Goal: Communication & Community: Answer question/provide support

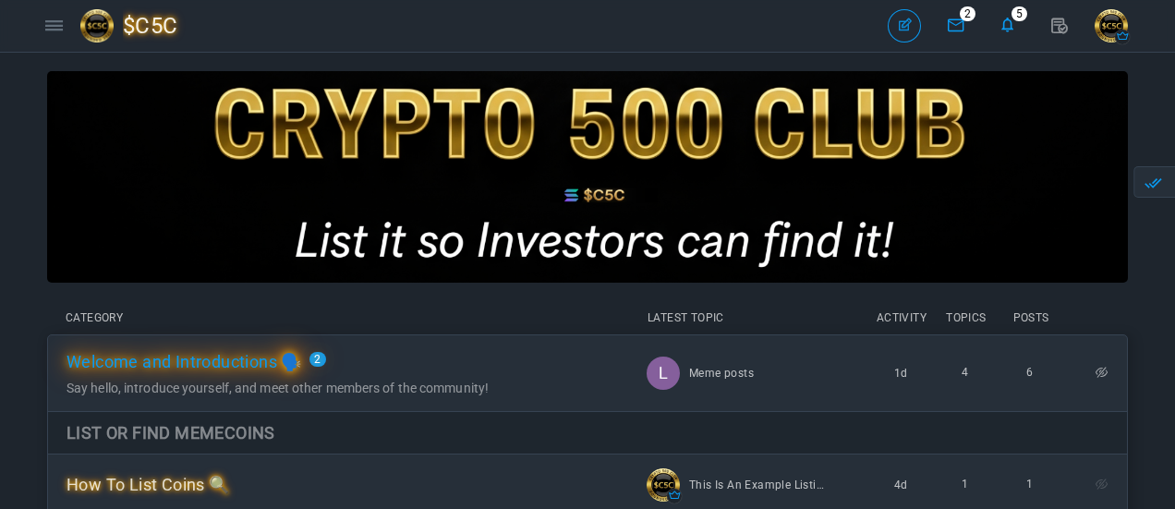
click at [302, 371] on span "Welcome and Introductions 🗣️" at bounding box center [185, 361] width 236 height 19
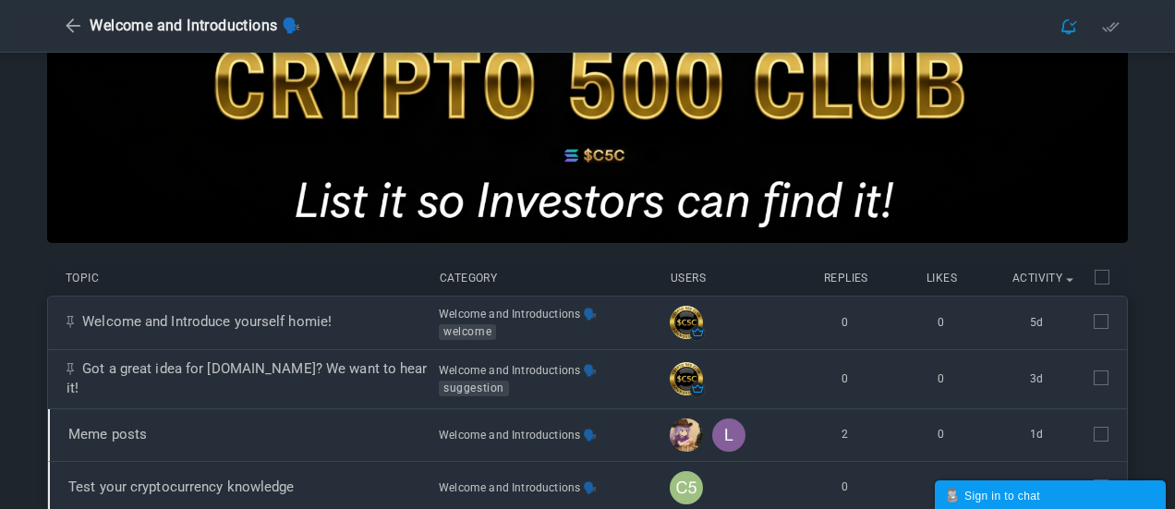
scroll to position [277, 0]
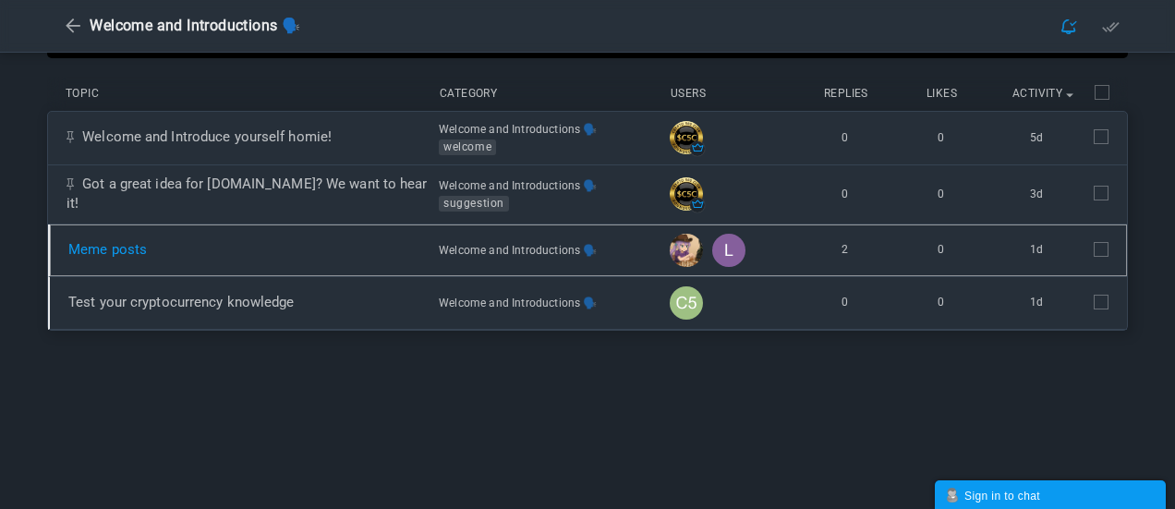
click at [147, 255] on link "Meme posts" at bounding box center [107, 249] width 79 height 17
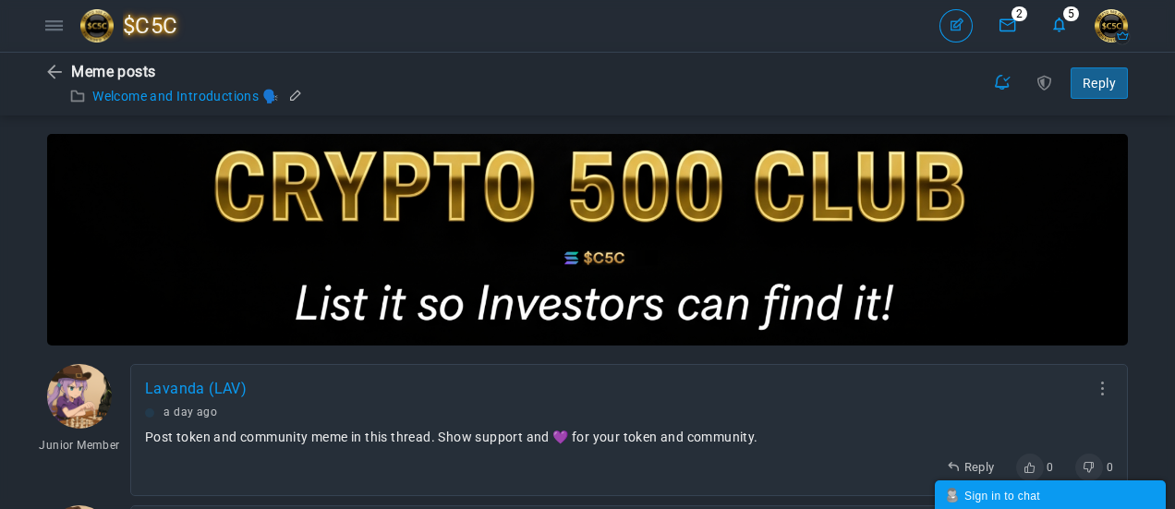
click at [207, 94] on link "Welcome and Introductions 🗣️" at bounding box center [185, 96] width 186 height 15
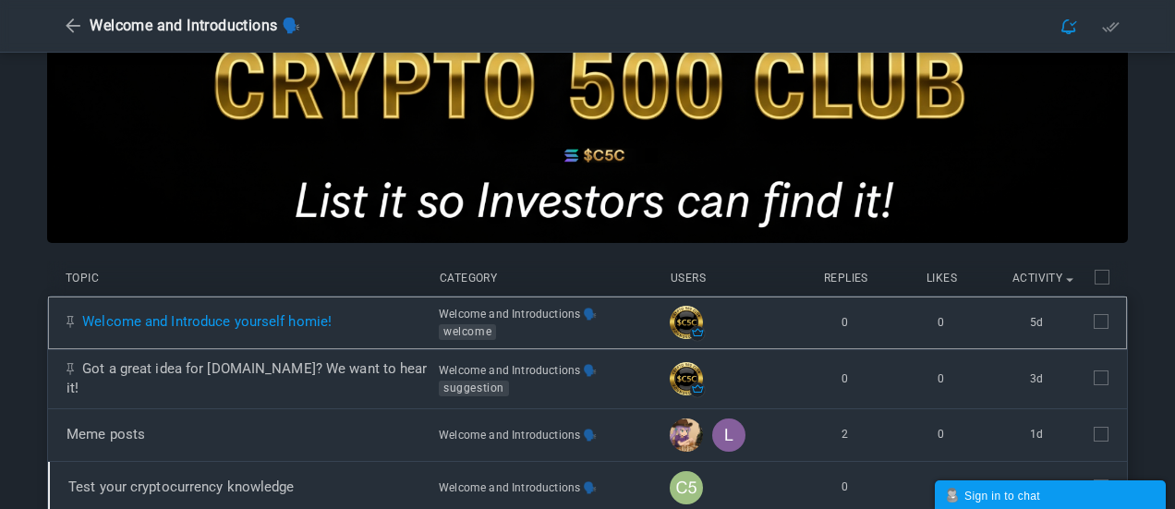
scroll to position [185, 0]
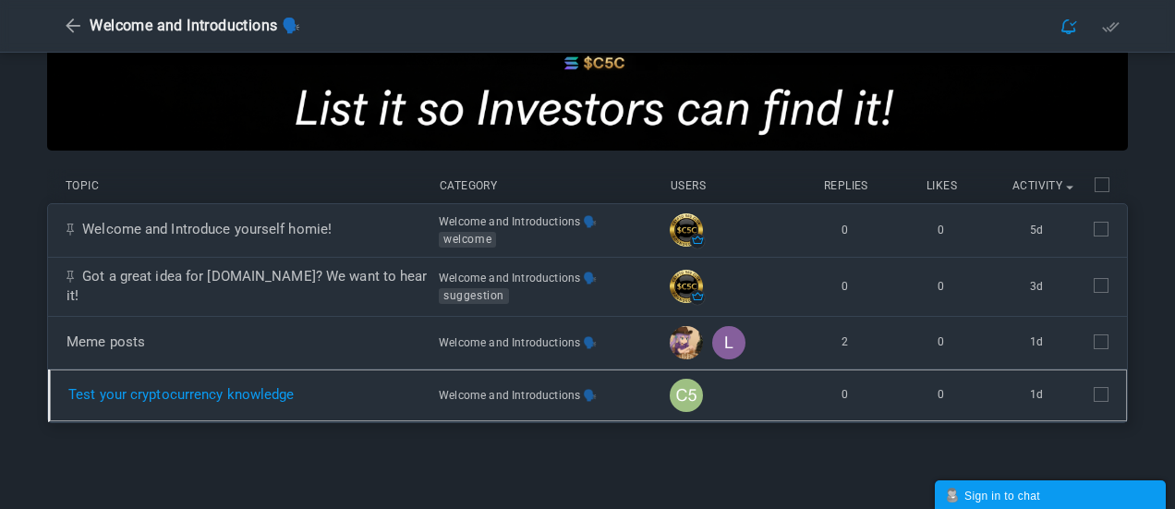
click at [295, 394] on link "Test your cryptocurrency knowledge" at bounding box center [181, 394] width 226 height 17
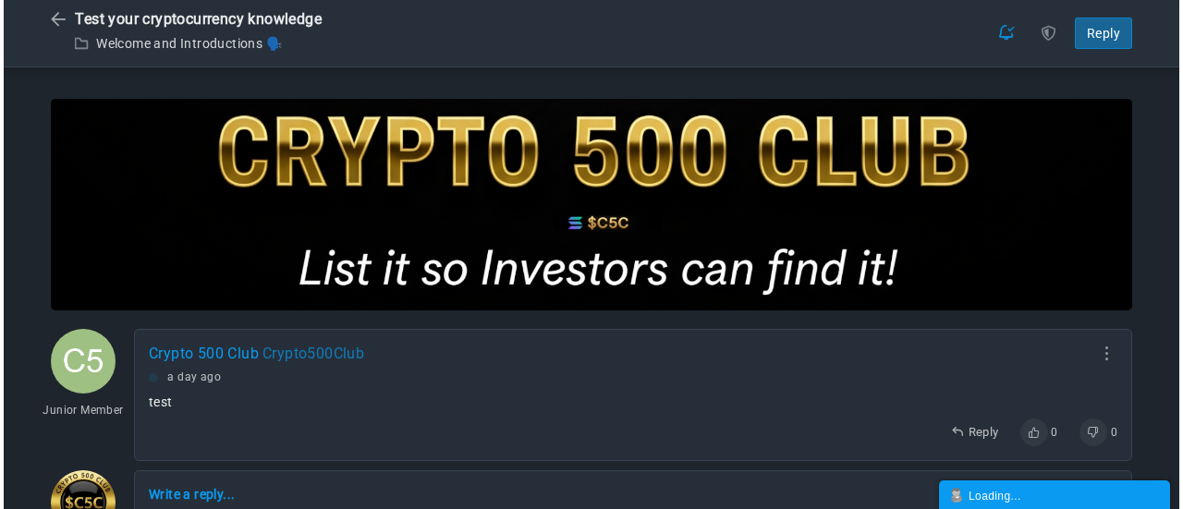
scroll to position [221, 0]
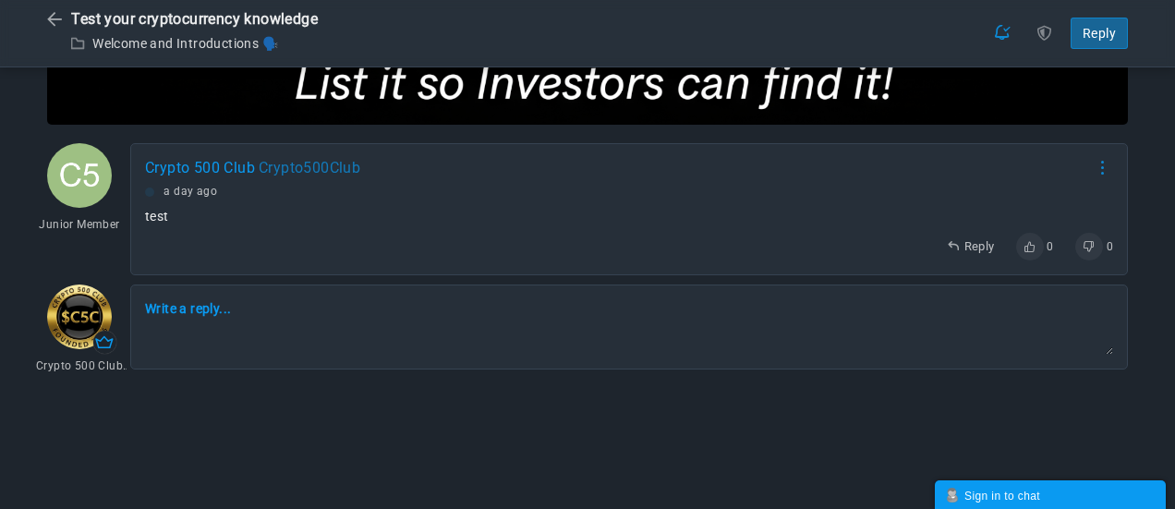
click at [1104, 169] on link at bounding box center [1102, 167] width 21 height 15
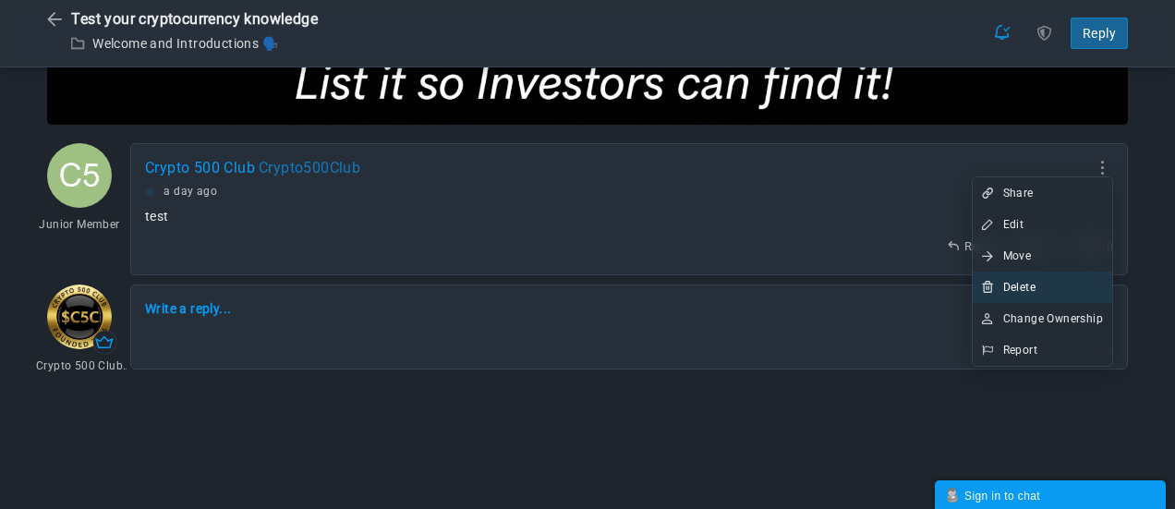
click at [1027, 293] on span "Delete" at bounding box center [1019, 287] width 32 height 13
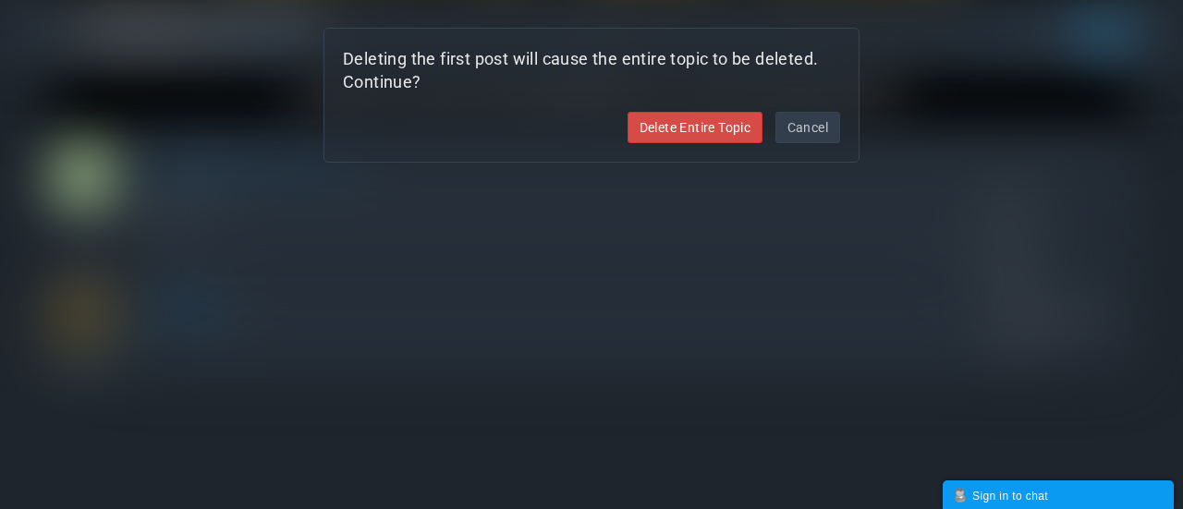
click at [661, 134] on link "Delete Entire Topic" at bounding box center [695, 127] width 136 height 31
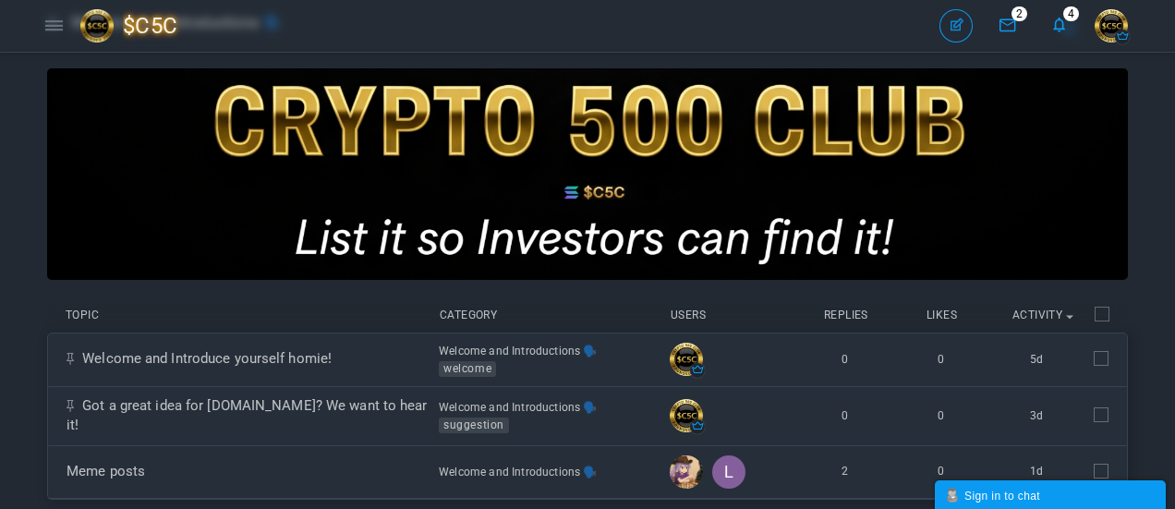
scroll to position [277, 0]
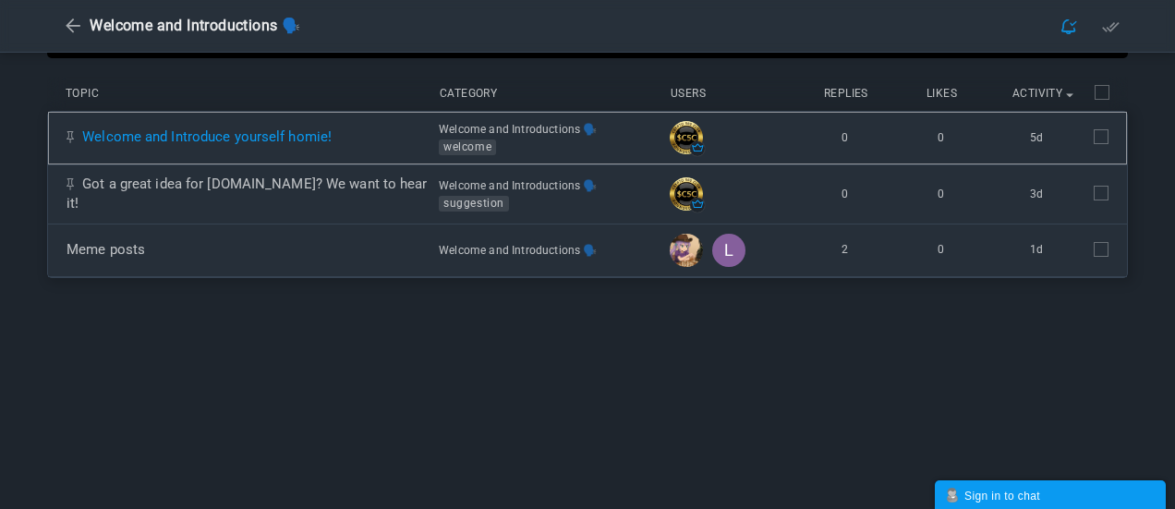
click at [332, 133] on link "Welcome and Introduce yourself homie!" at bounding box center [206, 136] width 249 height 17
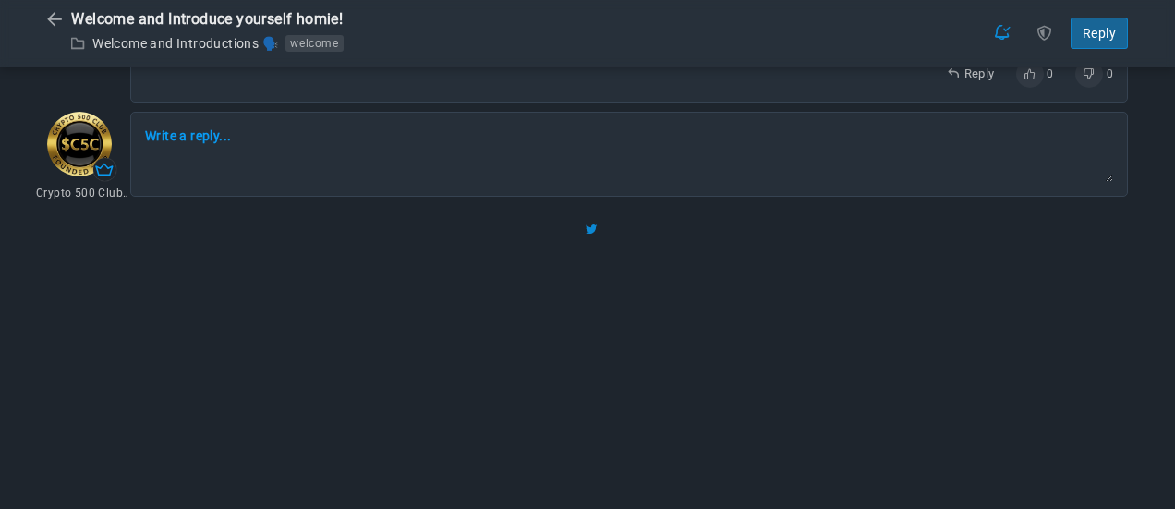
scroll to position [554, 0]
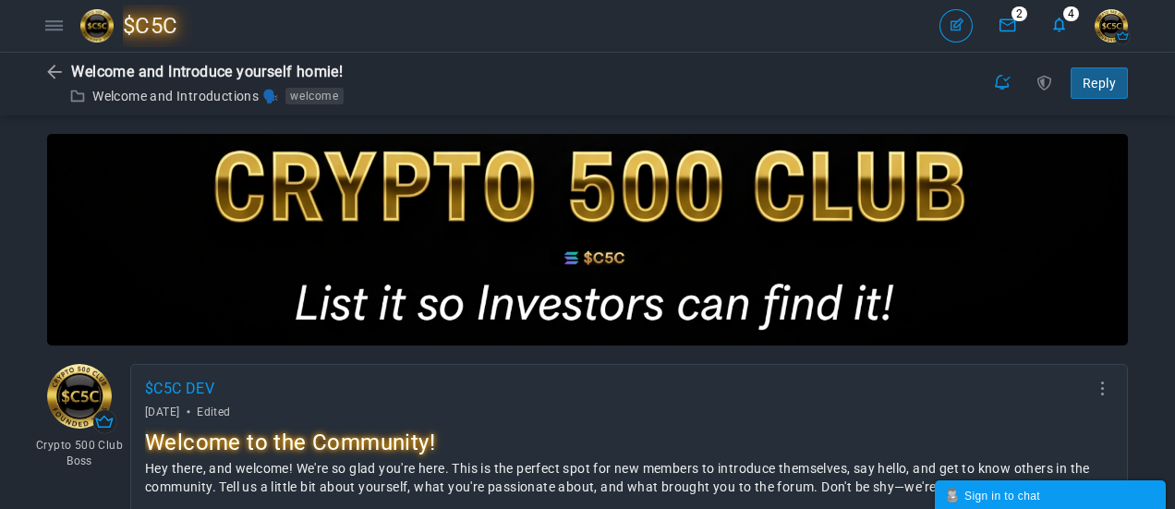
click at [153, 25] on span "$C5C" at bounding box center [157, 26] width 69 height 43
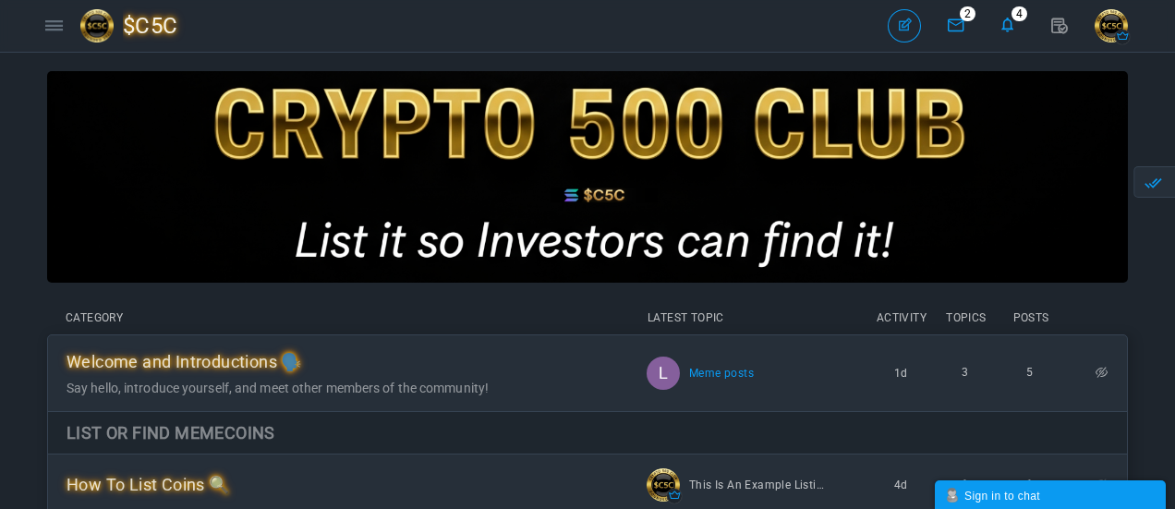
click at [717, 375] on link "Meme posts" at bounding box center [721, 373] width 65 height 33
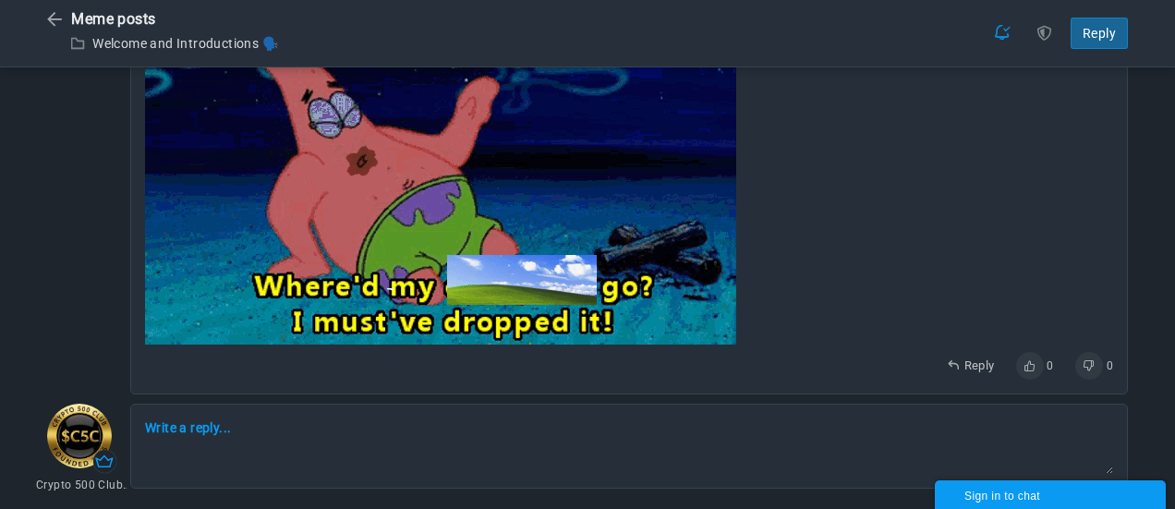
scroll to position [1505, 0]
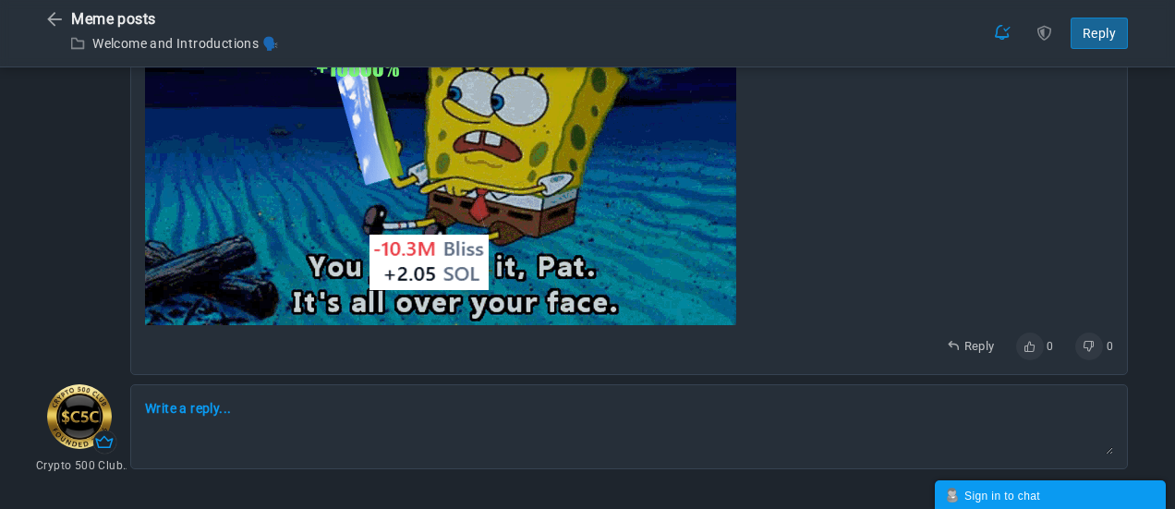
click at [975, 343] on span "Reply" at bounding box center [980, 346] width 30 height 14
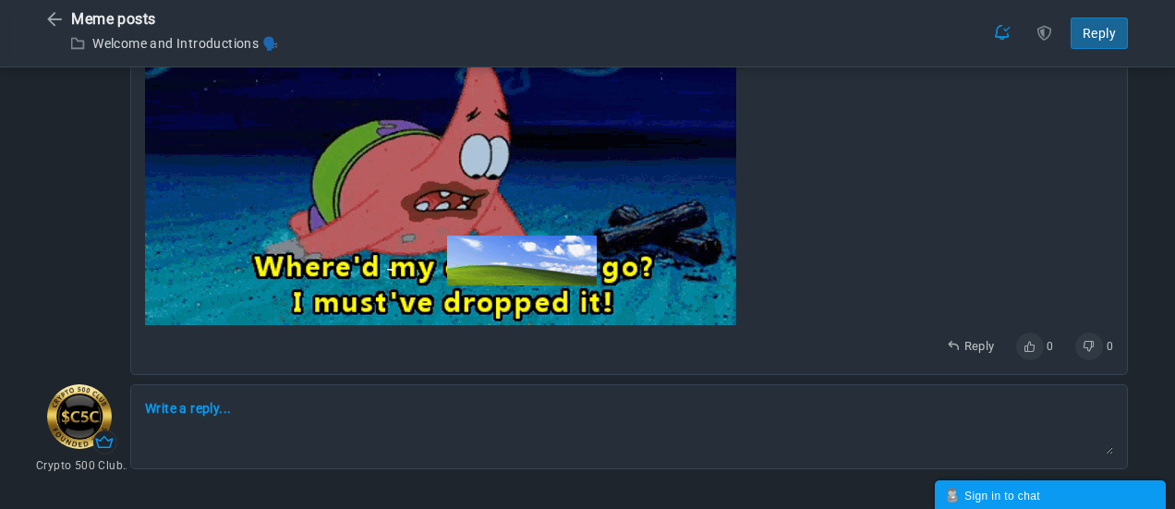
type textarea "<blockquote contenteditable="false" data-username="LEAM305" data-userid="100840…"
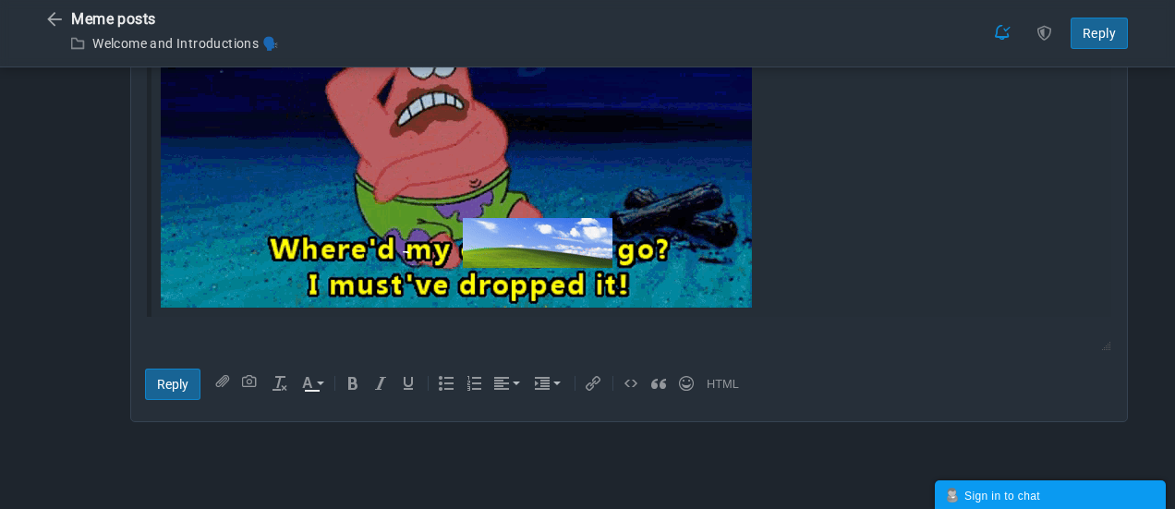
scroll to position [2153, 0]
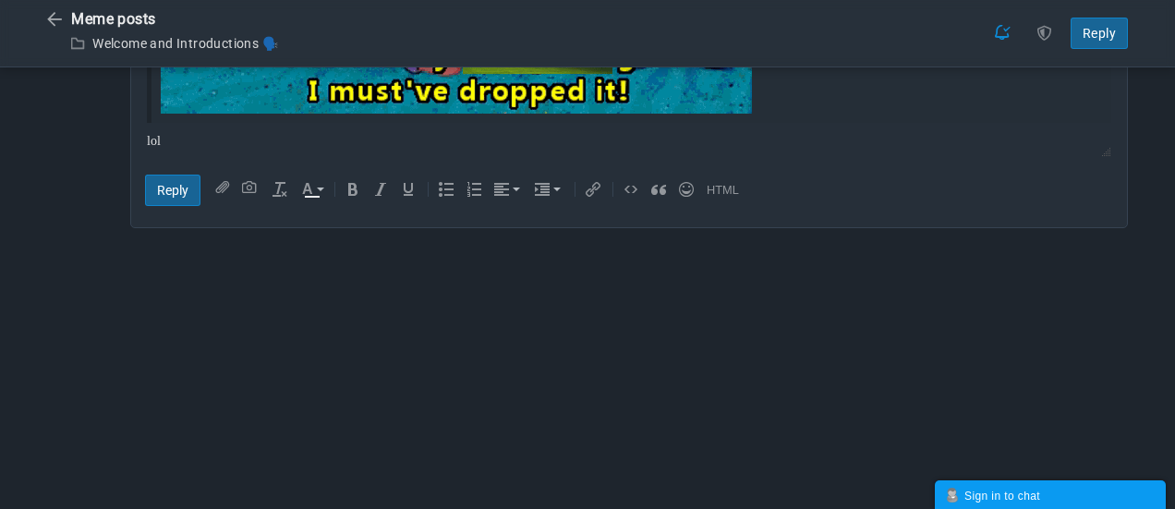
click at [169, 188] on input "Reply" at bounding box center [172, 190] width 55 height 31
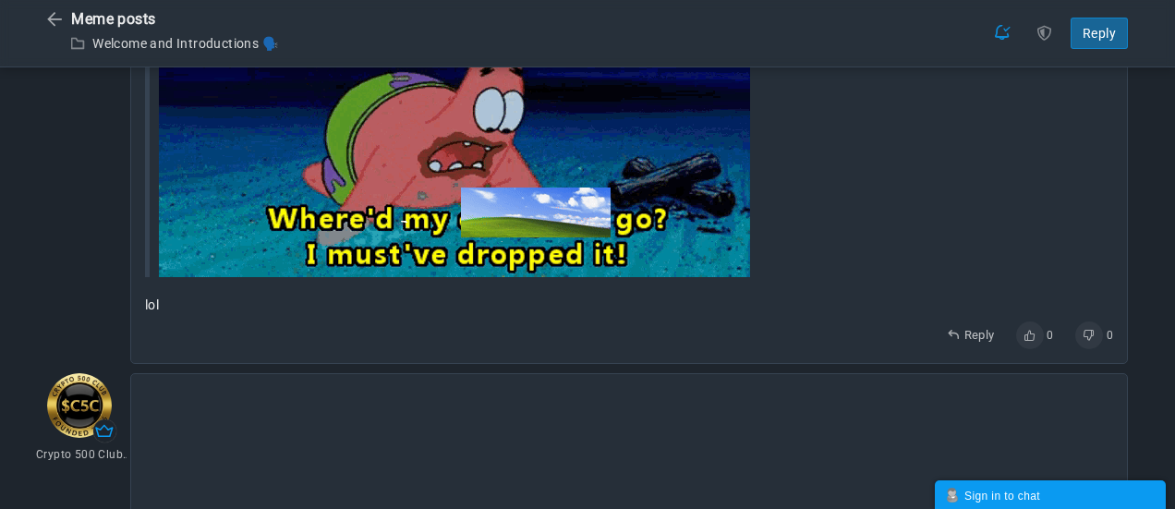
scroll to position [2249, 0]
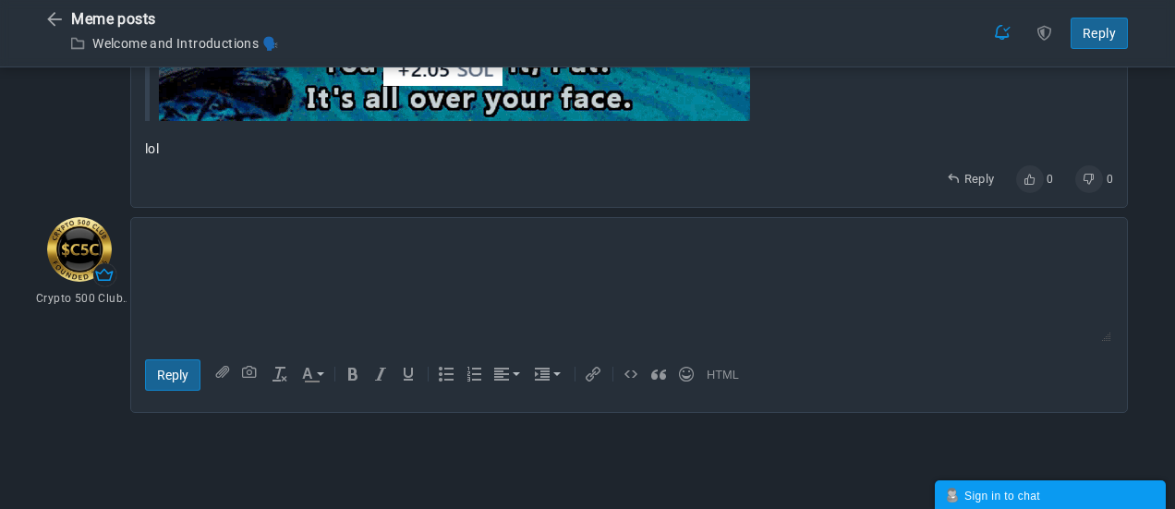
click at [1090, 39] on link "Reply" at bounding box center [1099, 33] width 57 height 31
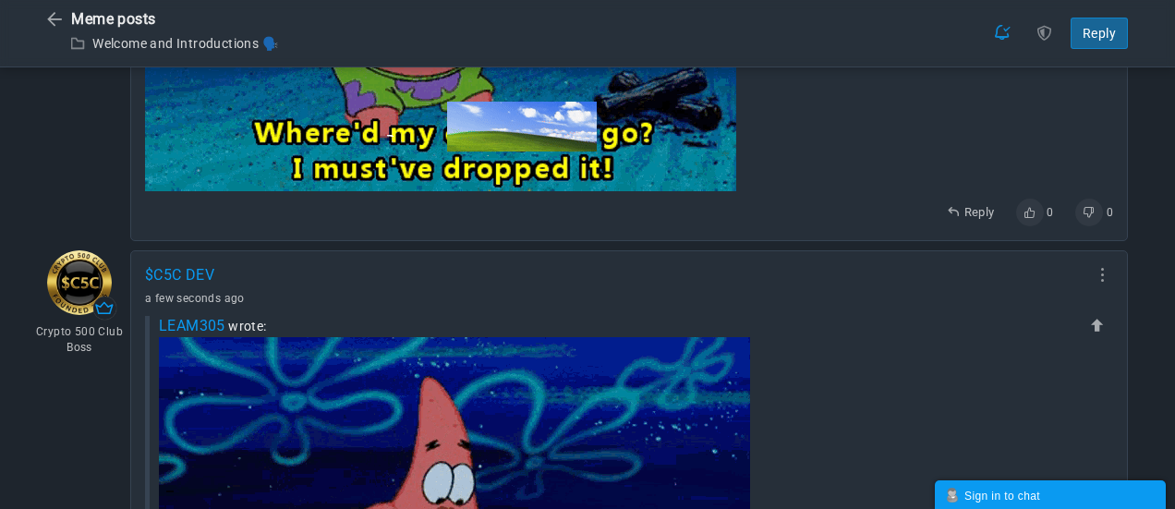
scroll to position [1334, 0]
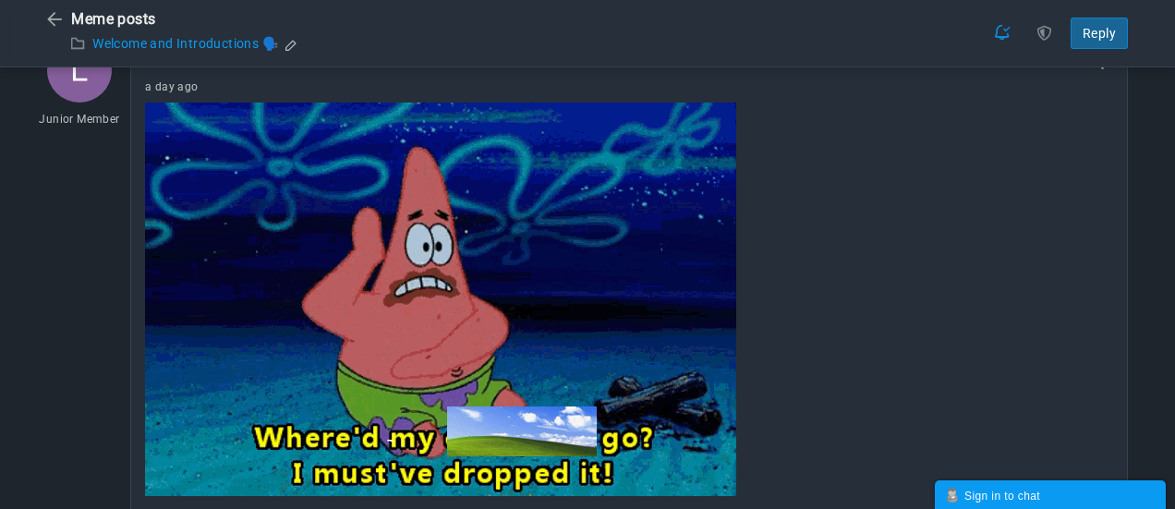
click at [152, 39] on link "Welcome and Introductions 🗣️" at bounding box center [185, 43] width 186 height 15
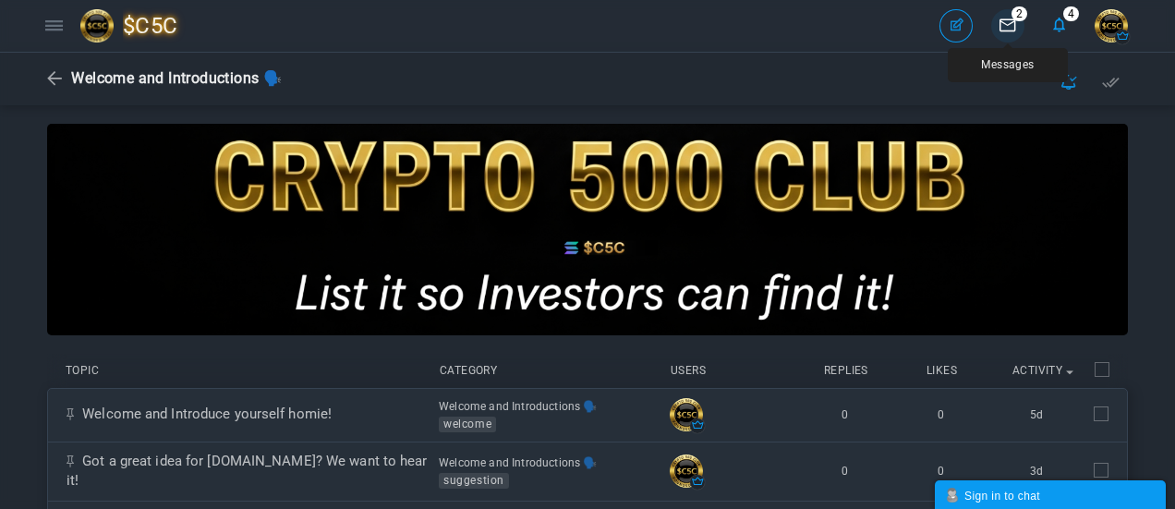
click at [1008, 25] on icon at bounding box center [1007, 24] width 33 height 31
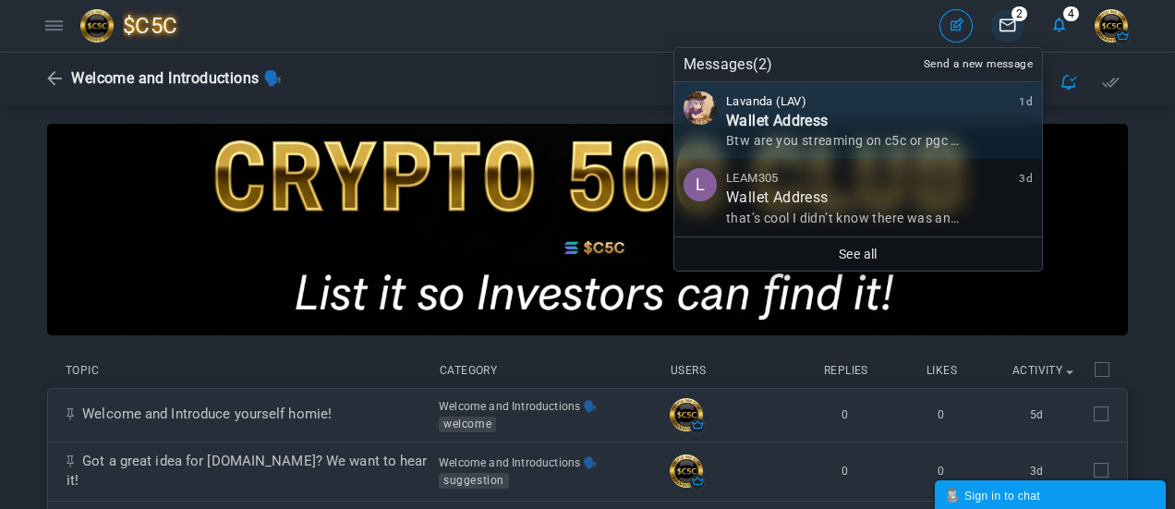
click at [851, 143] on span "Btw are you streaming on c5c or pgc this evening?..." at bounding box center [884, 140] width 317 height 15
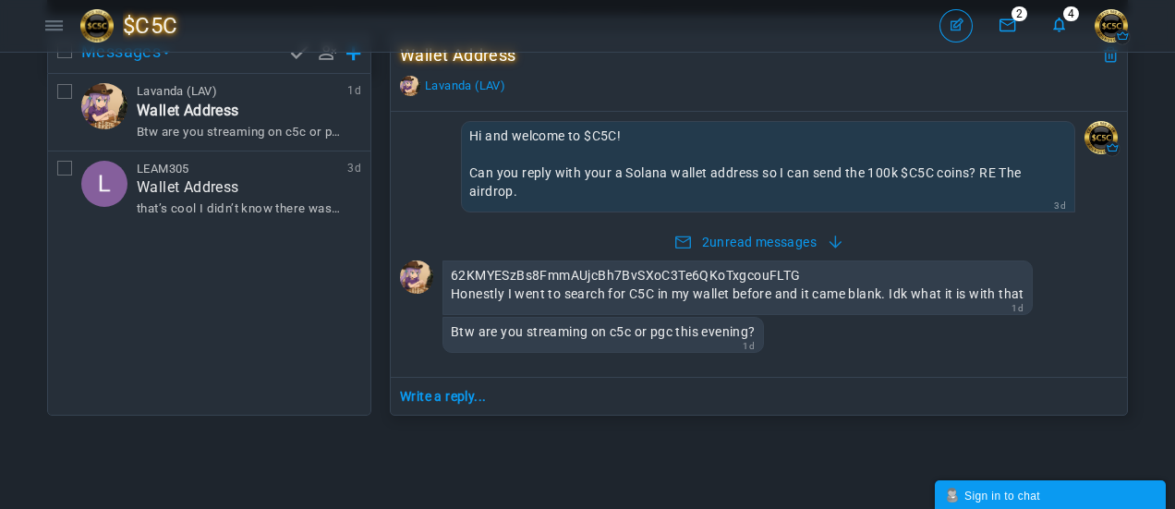
scroll to position [277, 0]
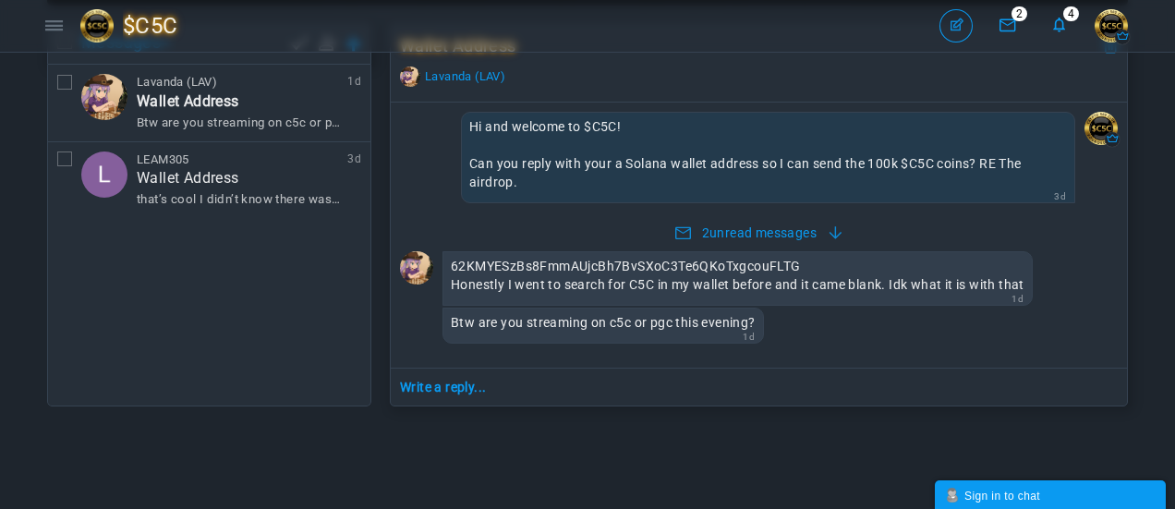
click at [840, 237] on icon at bounding box center [835, 232] width 31 height 15
click at [542, 382] on textarea at bounding box center [759, 387] width 736 height 37
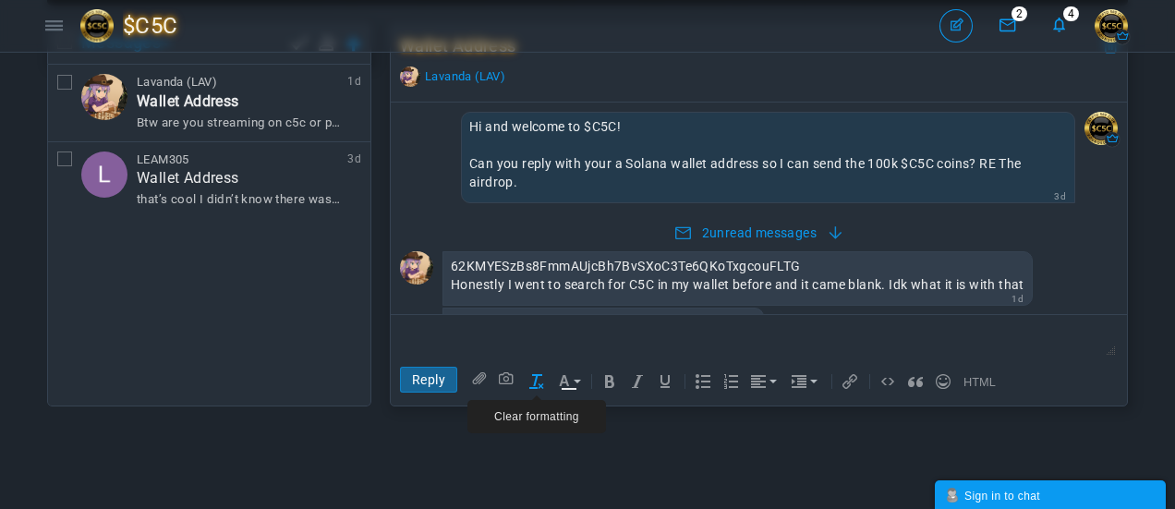
scroll to position [35, 0]
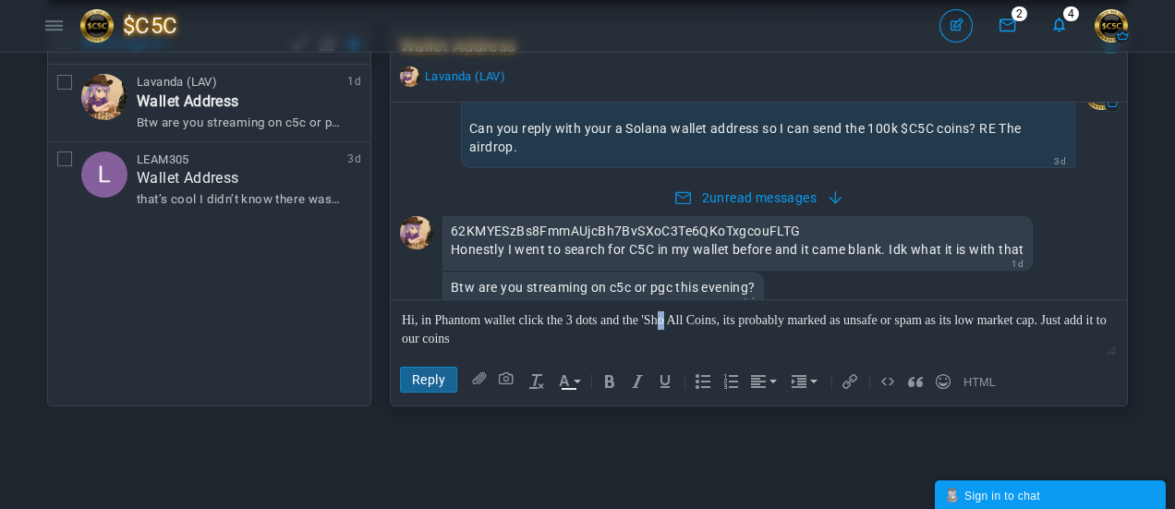
click at [660, 327] on div "Hi, in Phantom wallet click the 3 dots and the 'Sho All Coins, its probably mar…" at bounding box center [759, 328] width 714 height 37
click at [612, 320] on div "Hi, in Phantom wallet click the 3 dots and the 'Sho All Coins, its probably mar…" at bounding box center [759, 328] width 714 height 37
click at [638, 318] on div "Hi, in Phantom wallet click the 3 dots and the 'Sho All Coins, its probably mar…" at bounding box center [759, 328] width 714 height 37
drag, startPoint x: 723, startPoint y: 319, endPoint x: 651, endPoint y: 320, distance: 72.1
click at [651, 320] on div "Hi, in Phantom wallet click the 3 dots and then 'Sho All Coins, its probably ma…" at bounding box center [759, 328] width 714 height 37
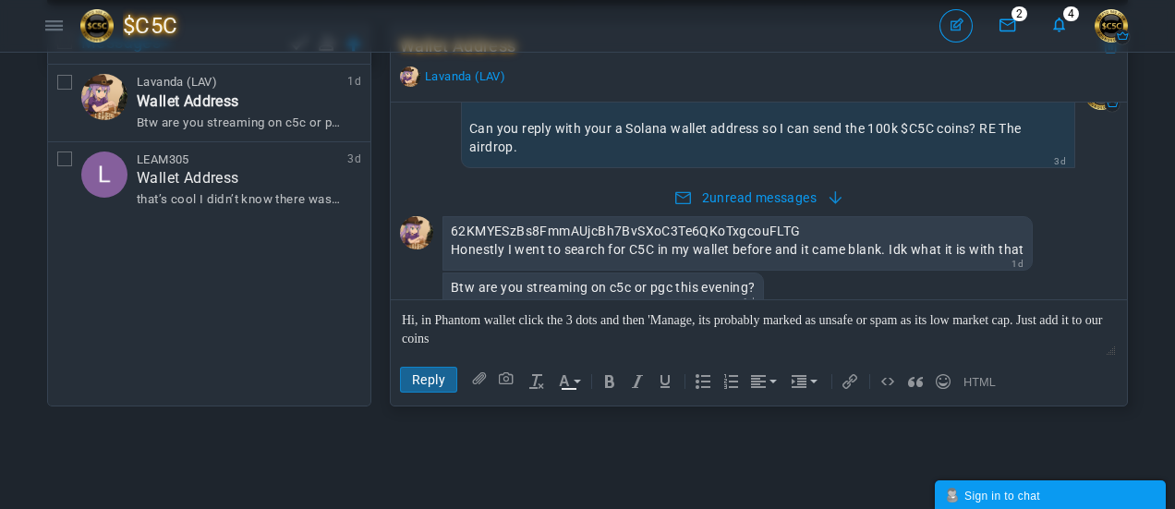
click at [577, 327] on div "Hi, in Phantom wallet click the 3 dots and then 'Manage, its probably marked as…" at bounding box center [759, 328] width 714 height 37
click at [693, 319] on div "Hi, in Phantom wallet click the 3 dots and then 'Manage, its probably marked as…" at bounding box center [759, 328] width 714 height 37
click at [418, 341] on div "Hi, in Phantom wallet click the 3 dots and then 'Manage Tokens', its probably m…" at bounding box center [759, 328] width 714 height 37
click at [1084, 318] on div "Hi, in Phantom wallet click the 3 dots and then 'Manage Tokens', its probably m…" at bounding box center [759, 328] width 714 height 37
click at [433, 379] on link "reply" at bounding box center [428, 380] width 57 height 26
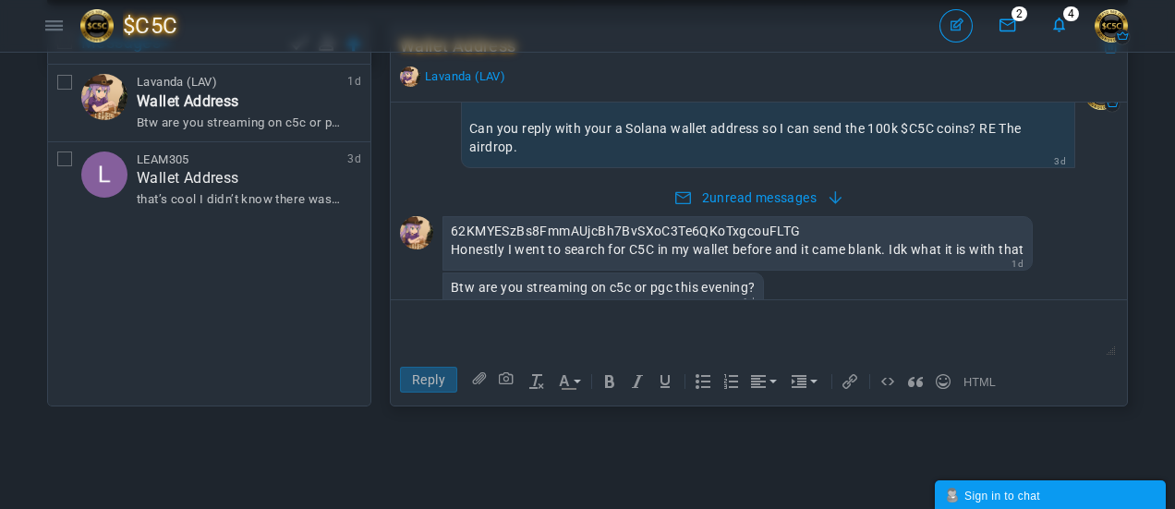
scroll to position [111, 0]
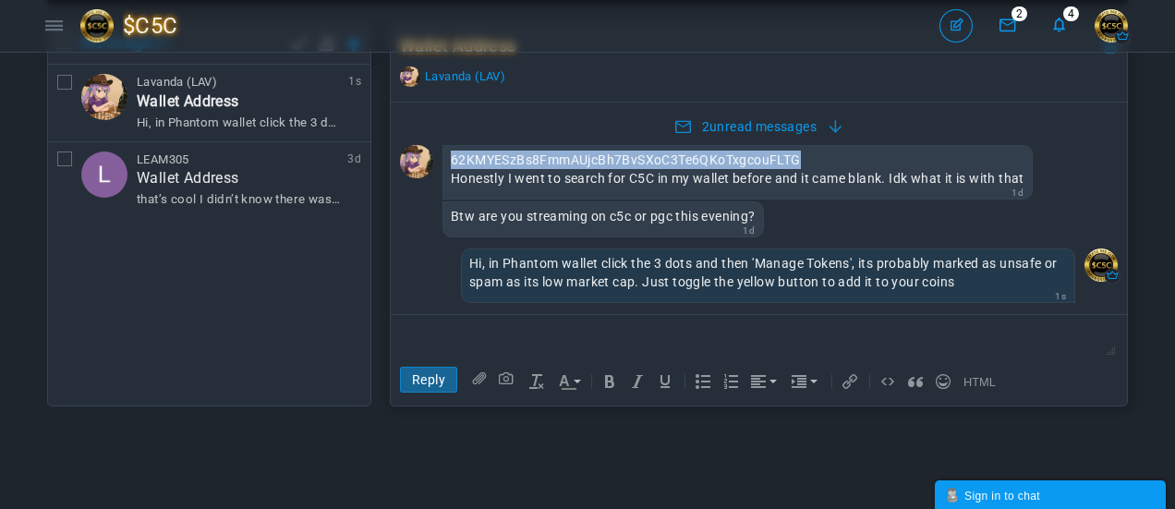
drag, startPoint x: 799, startPoint y: 153, endPoint x: 453, endPoint y: 152, distance: 346.5
click at [453, 152] on div "62KMYESzBs8FmmAUjcBh7BvSXoC3Te6QKoTxgcouFLTG" at bounding box center [738, 160] width 574 height 18
copy div "62KMYESzBs8FmmAUjcBh7BvSXoC3Te6QKoTxgcouFLTG"
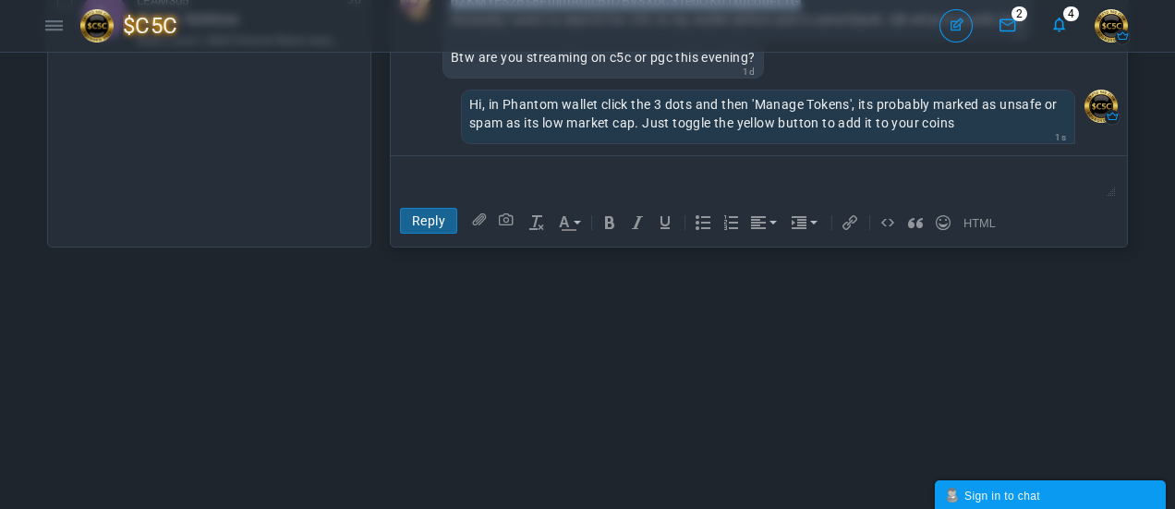
scroll to position [462, 0]
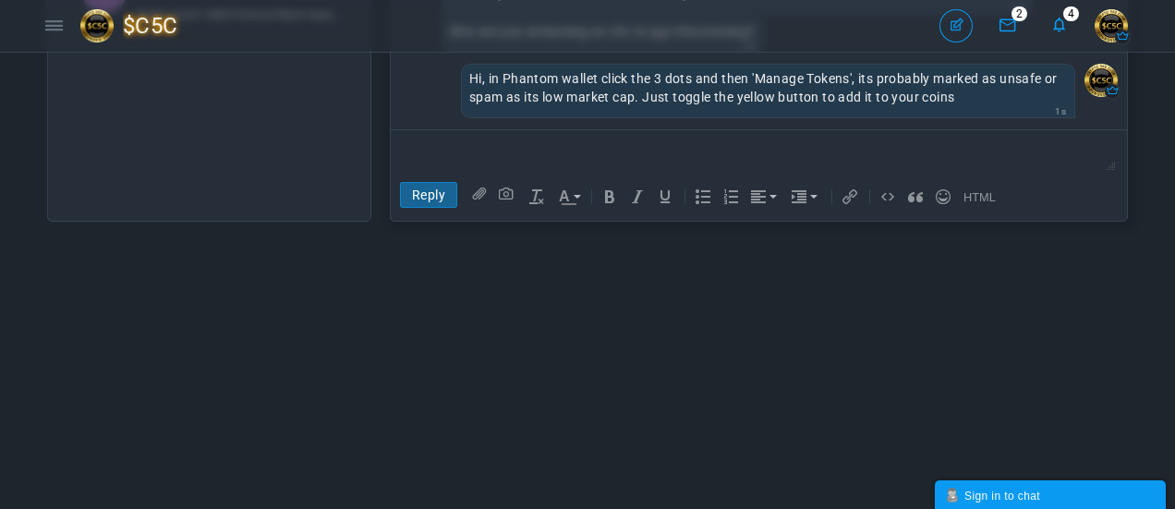
click at [429, 192] on link "reply" at bounding box center [428, 195] width 57 height 26
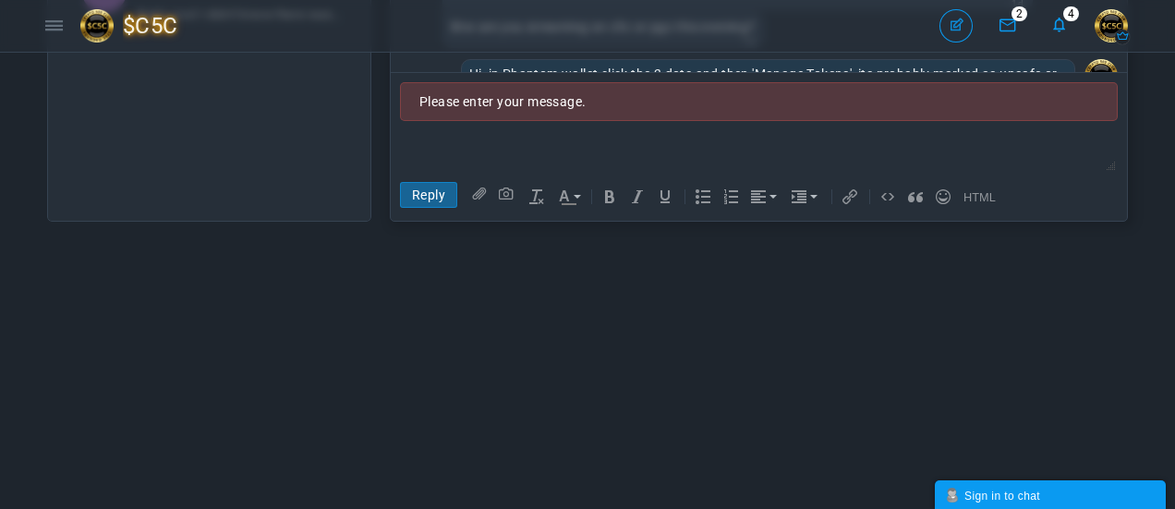
click at [613, 97] on div "Please enter your message." at bounding box center [759, 101] width 718 height 39
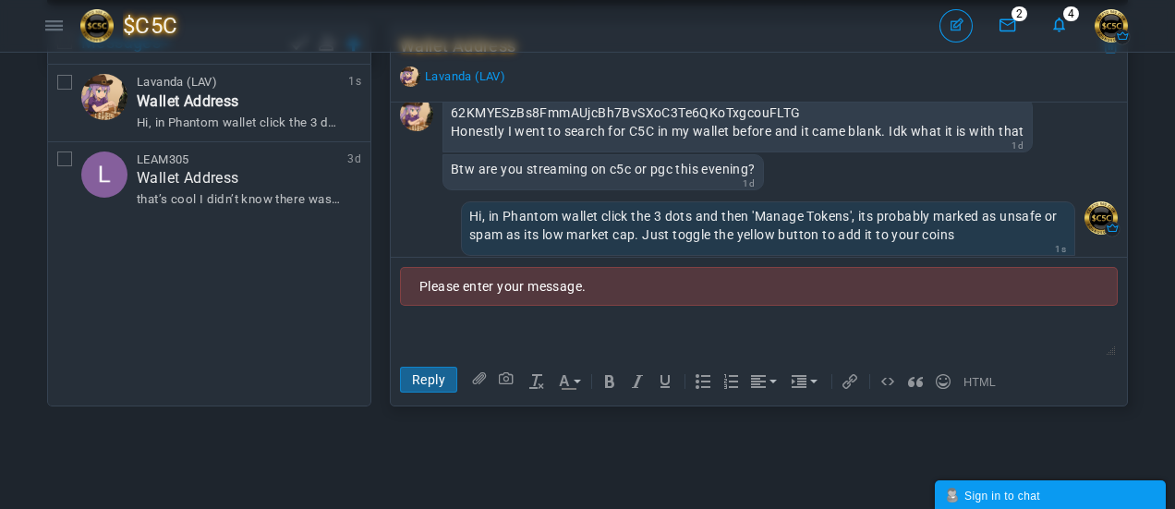
scroll to position [168, 0]
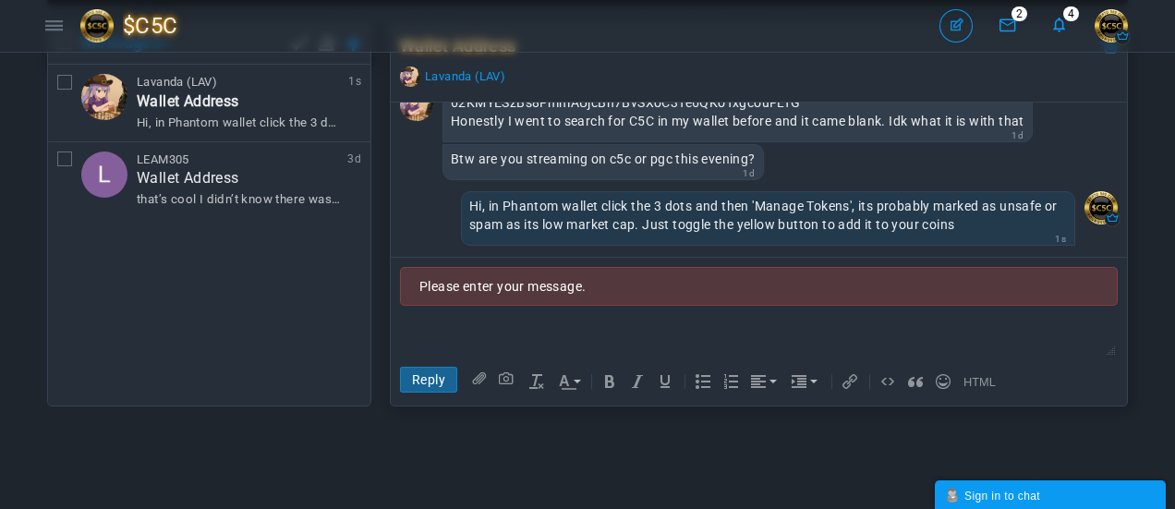
click at [673, 229] on div "Hi, in Phantom wallet click the 3 dots and then 'Manage Tokens', its probably m…" at bounding box center [768, 215] width 598 height 37
click at [429, 378] on link "reply" at bounding box center [428, 380] width 57 height 26
drag, startPoint x: 571, startPoint y: 287, endPoint x: 564, endPoint y: 301, distance: 15.7
click at [571, 287] on div "Please enter your message." at bounding box center [759, 286] width 718 height 39
click at [554, 319] on body at bounding box center [759, 336] width 733 height 41
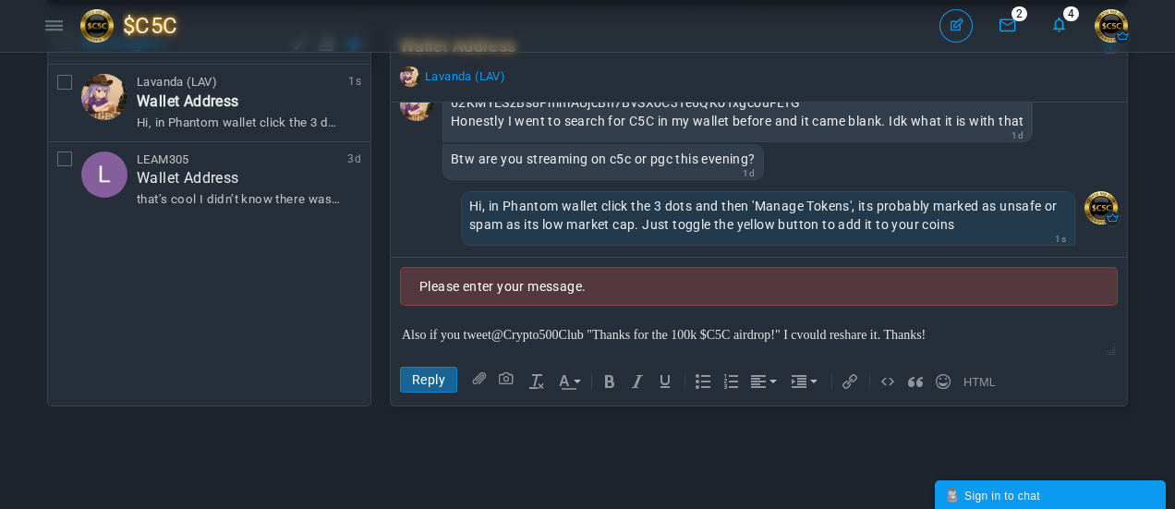
click at [808, 334] on span "﻿Crypto500Club "Thanks for the 100k $C5C airdrop!" I cvould reshare it. Thanks!" at bounding box center [715, 334] width 423 height 14
click at [438, 376] on link "reply" at bounding box center [428, 380] width 57 height 26
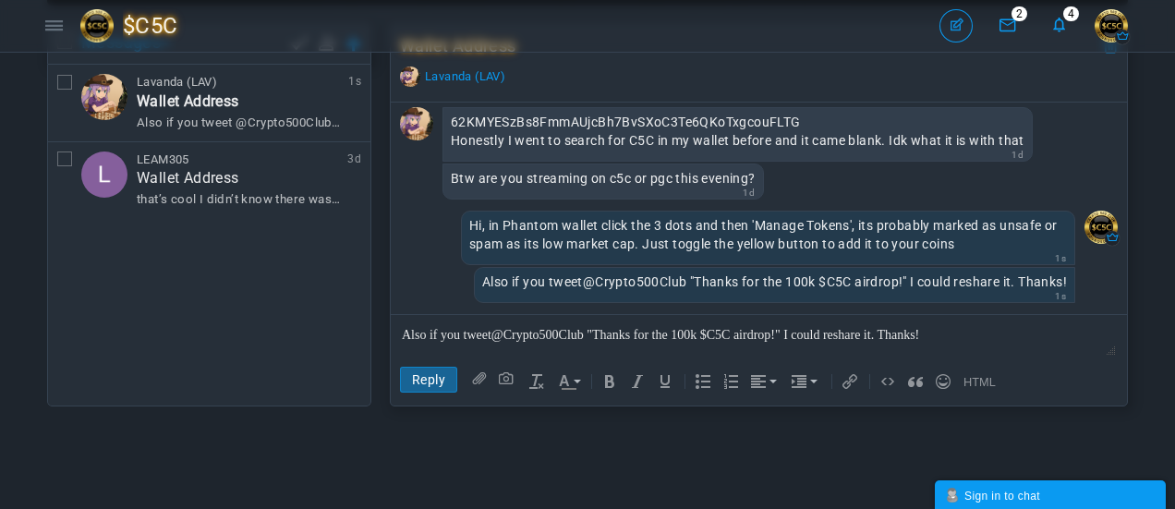
scroll to position [151, 0]
click at [559, 247] on div "Hi, in Phantom wallet click the 3 dots and then 'Manage Tokens', its probably m…" at bounding box center [768, 234] width 598 height 37
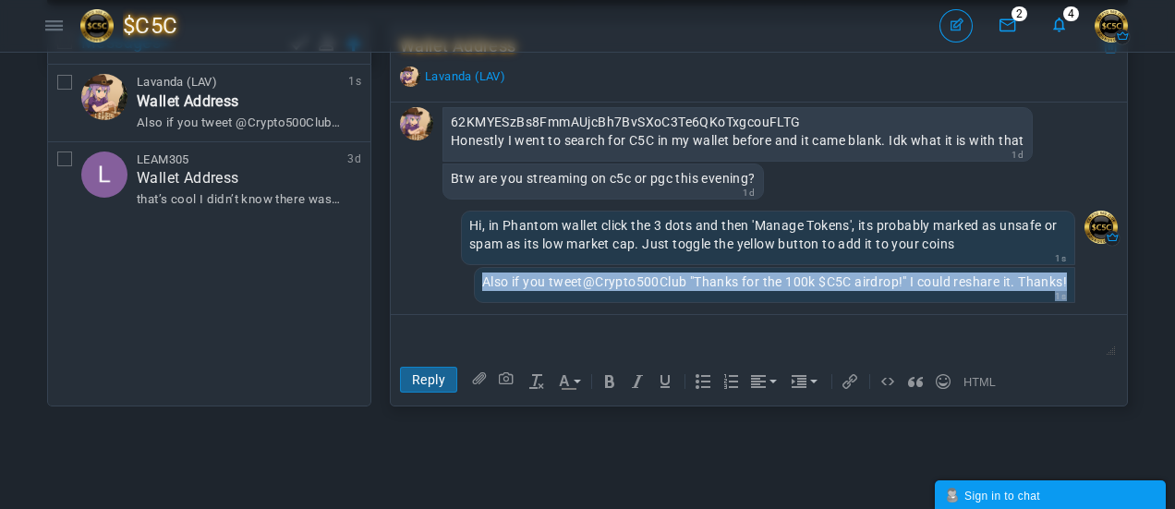
drag, startPoint x: 1062, startPoint y: 281, endPoint x: 470, endPoint y: 284, distance: 591.3
click at [474, 284] on div "Also if you tweet @ Crypto500Club "Thanks for the 100k $C5C airdrop!" I could r…" at bounding box center [774, 285] width 601 height 36
copy div "Also if you tweet @ Crypto500Club "Thanks for the 100k $C5C airdrop!" I could r…"
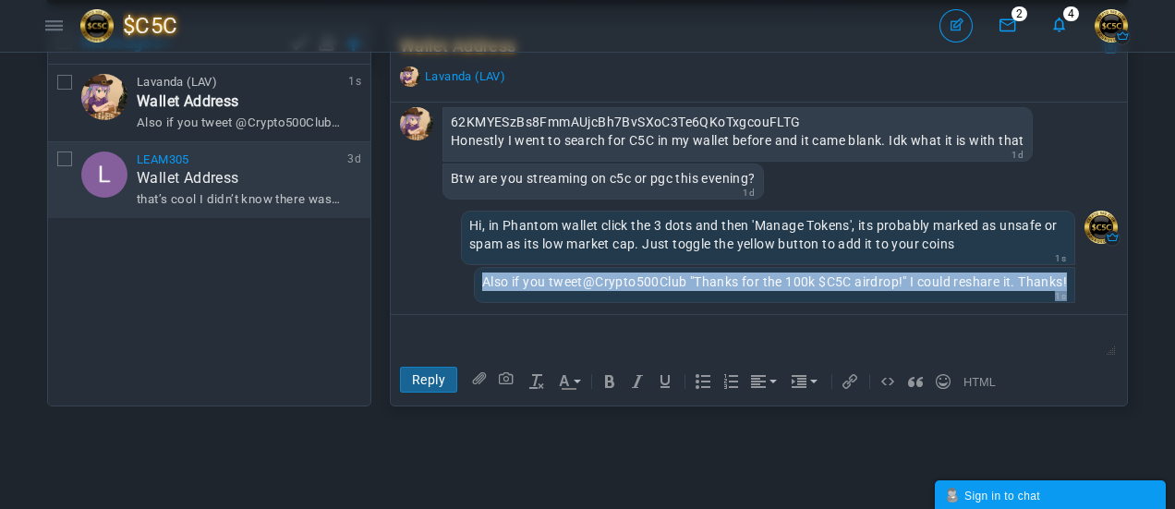
click at [230, 200] on span "that’s cool I didn’t know there was an airdrop..." at bounding box center [240, 200] width 206 height 18
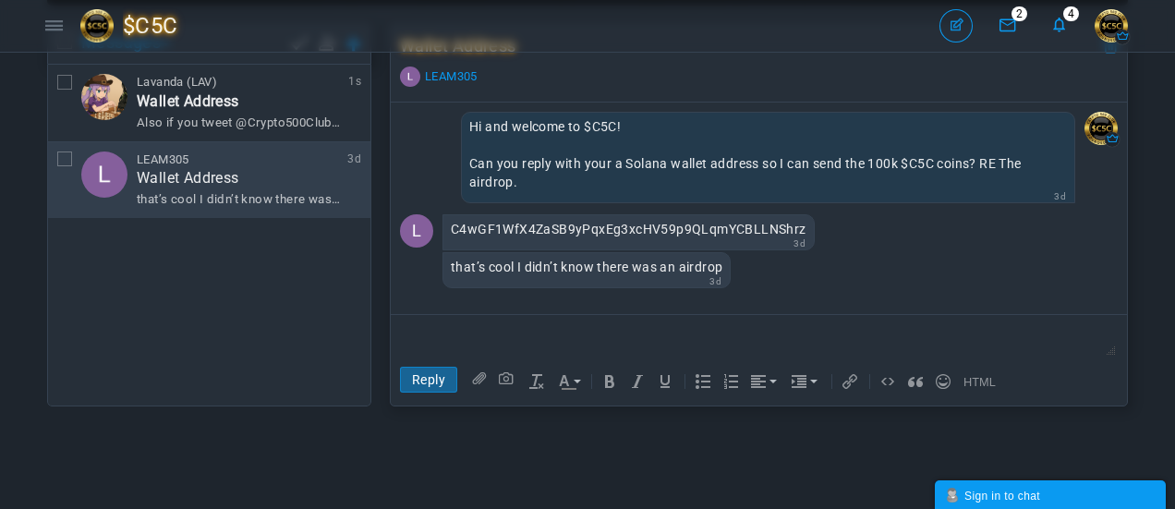
click at [462, 338] on div at bounding box center [759, 334] width 714 height 18
click at [603, 333] on div "I will send shortly [DATE], sorry was" at bounding box center [759, 334] width 714 height 18
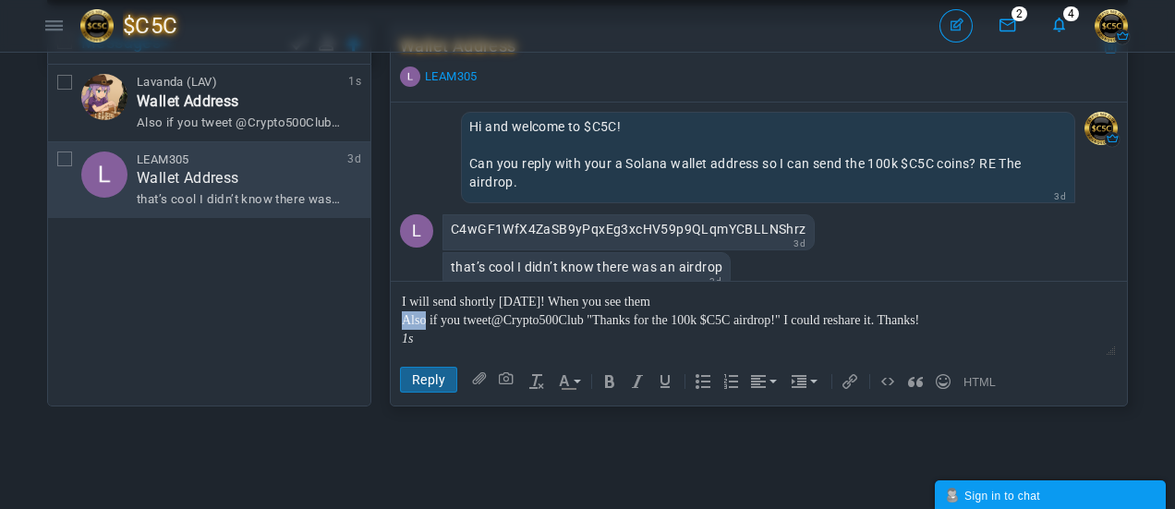
drag, startPoint x: 424, startPoint y: 321, endPoint x: 394, endPoint y: 321, distance: 30.5
click at [394, 321] on body "I will send shortly [DATE]! When you see them Also if you tweet @ Crypto500Club…" at bounding box center [759, 320] width 733 height 74
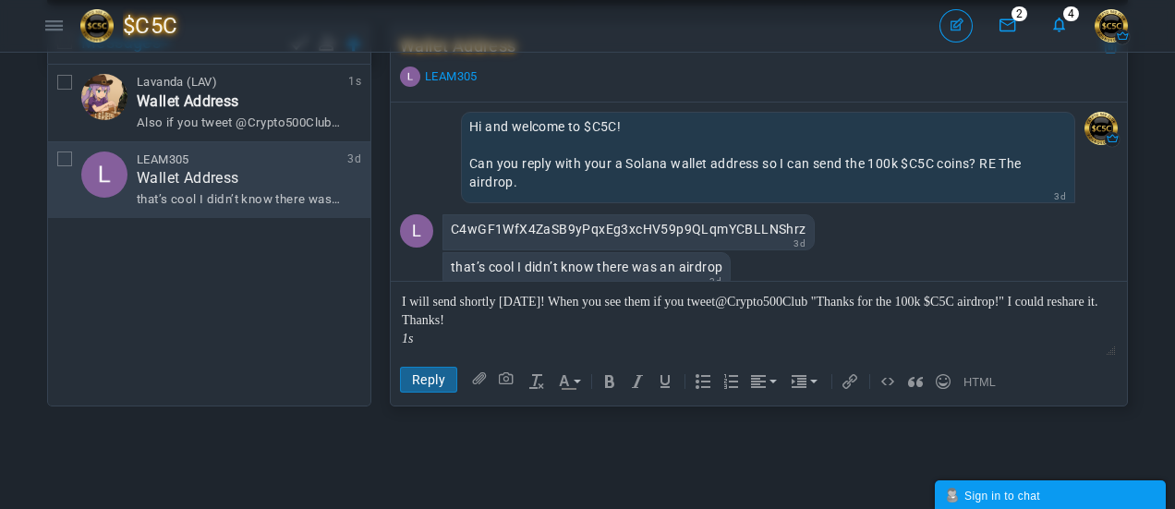
click at [423, 375] on link "reply" at bounding box center [428, 380] width 57 height 26
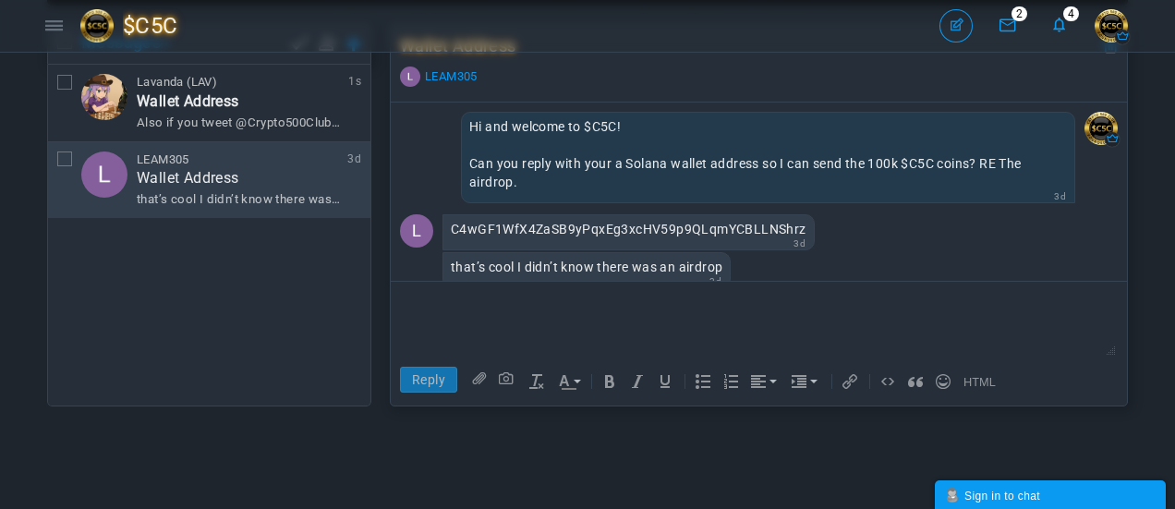
scroll to position [74, 0]
